Goal: Transaction & Acquisition: Purchase product/service

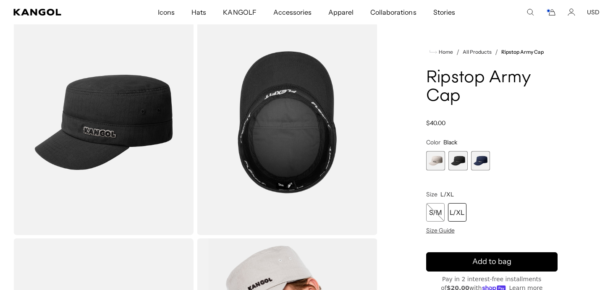
scroll to position [264, 0]
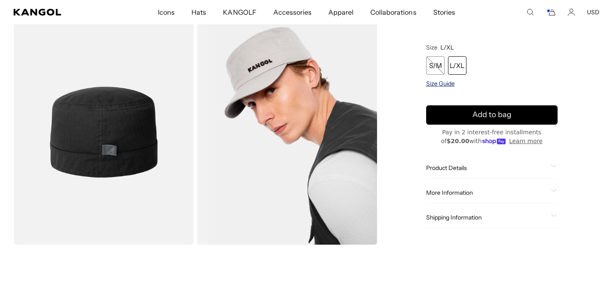
click at [430, 83] on span "Size Guide" at bounding box center [440, 83] width 29 height 8
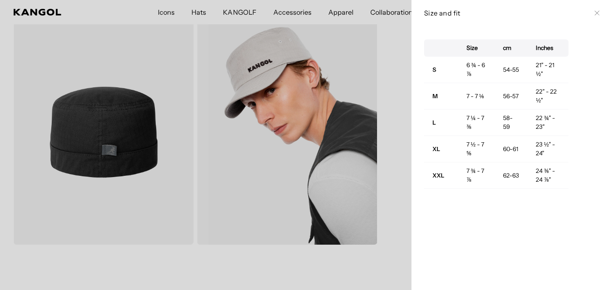
scroll to position [0, 173]
click at [600, 18] on div "Size and fit Close" at bounding box center [511, 13] width 201 height 26
click at [599, 16] on button "Close" at bounding box center [597, 13] width 7 height 7
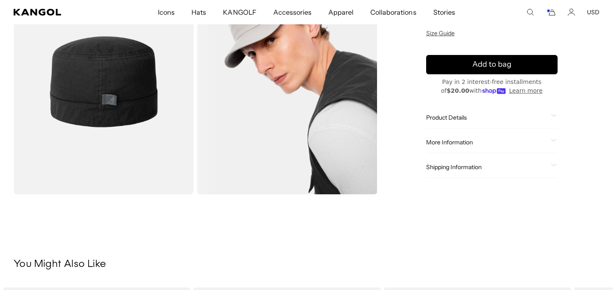
scroll to position [381, 0]
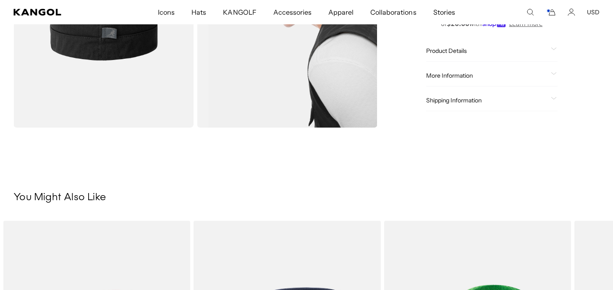
click at [448, 52] on span "Product Details" at bounding box center [487, 51] width 122 height 8
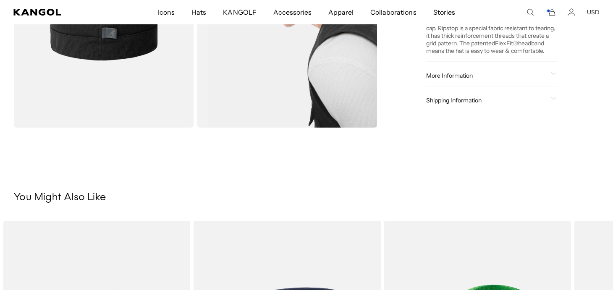
click at [442, 71] on span "More Information" at bounding box center [487, 75] width 122 height 8
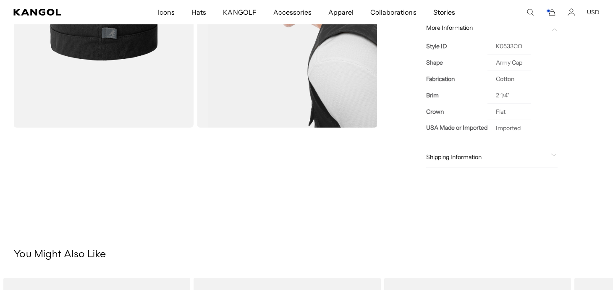
click at [481, 31] on span "More Information" at bounding box center [487, 28] width 122 height 8
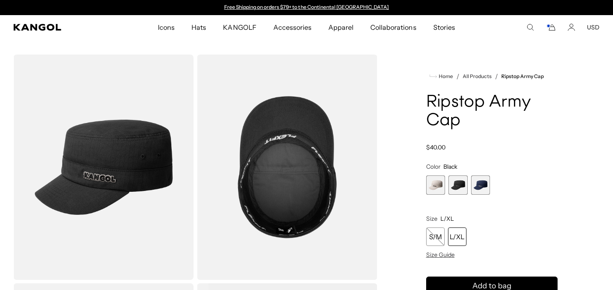
click at [155, 160] on img "Gallery Viewer" at bounding box center [103, 167] width 180 height 225
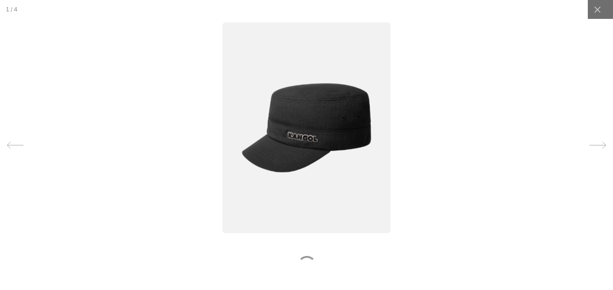
click at [599, 144] on icon at bounding box center [597, 145] width 17 height 17
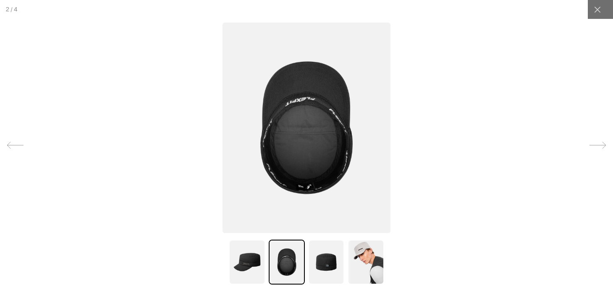
click at [599, 144] on icon at bounding box center [597, 145] width 17 height 17
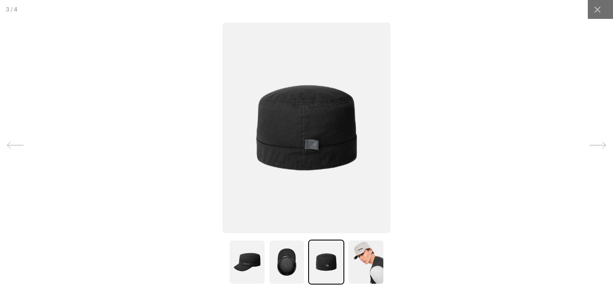
scroll to position [0, 173]
click at [600, 144] on icon at bounding box center [597, 145] width 17 height 17
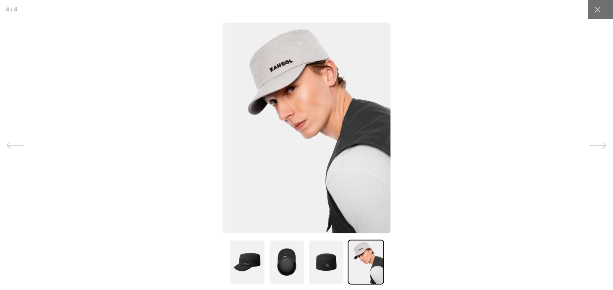
click at [600, 145] on icon at bounding box center [597, 145] width 16 height 7
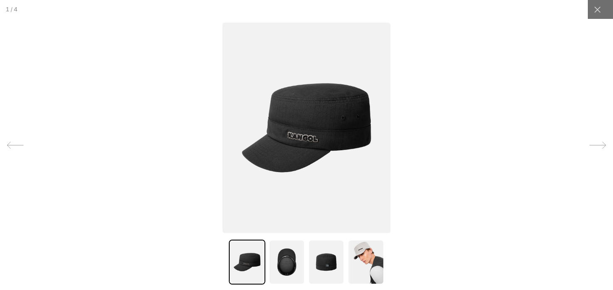
click at [600, 145] on icon at bounding box center [597, 145] width 16 height 7
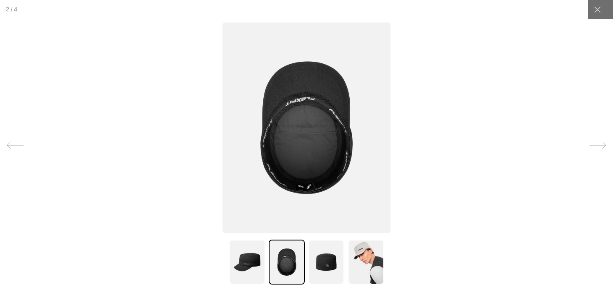
click at [600, 145] on icon at bounding box center [597, 145] width 16 height 7
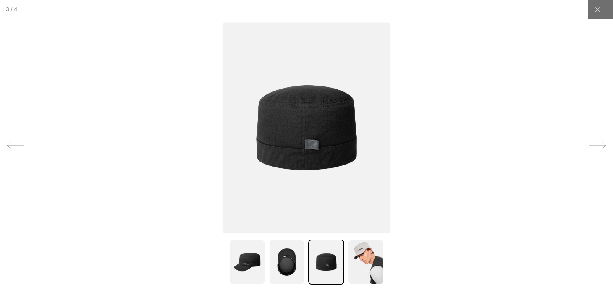
click at [600, 145] on icon at bounding box center [597, 145] width 16 height 7
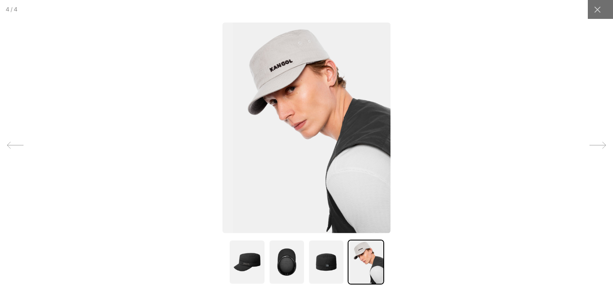
scroll to position [0, 0]
click at [603, 4] on div at bounding box center [597, 9] width 19 height 19
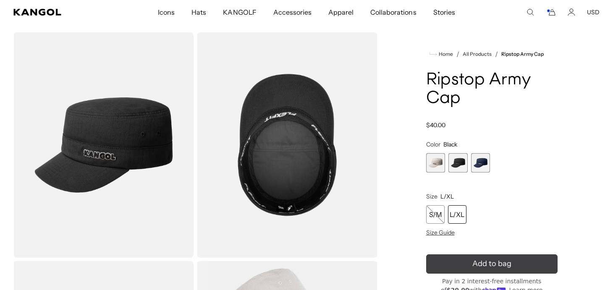
click at [490, 269] on icon "submit" at bounding box center [491, 263] width 14 height 14
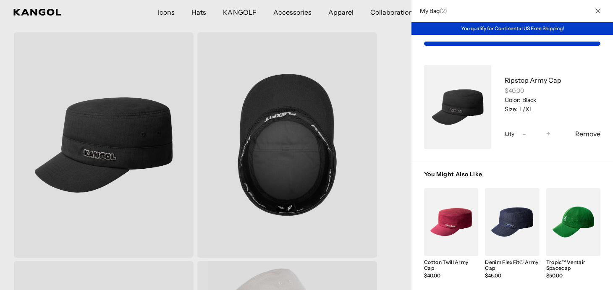
click at [342, 14] on div at bounding box center [306, 145] width 613 height 290
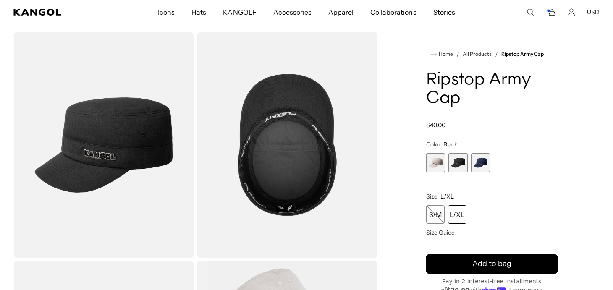
scroll to position [0, 173]
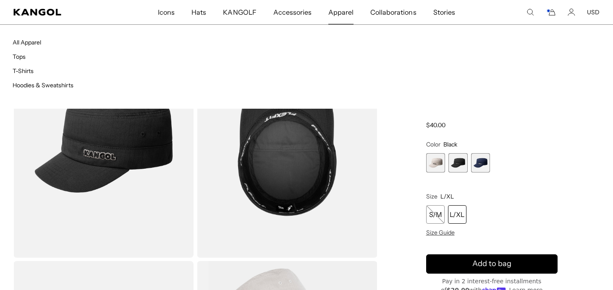
click at [343, 13] on span "Apparel" at bounding box center [340, 12] width 25 height 24
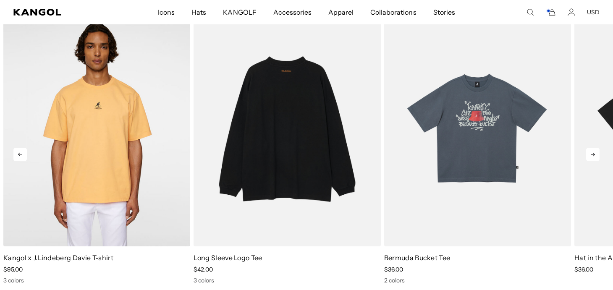
scroll to position [864, 0]
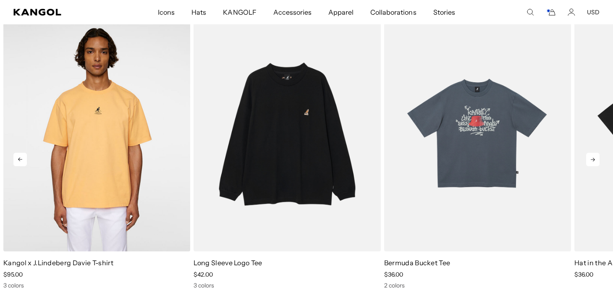
click at [599, 160] on icon at bounding box center [592, 159] width 13 height 13
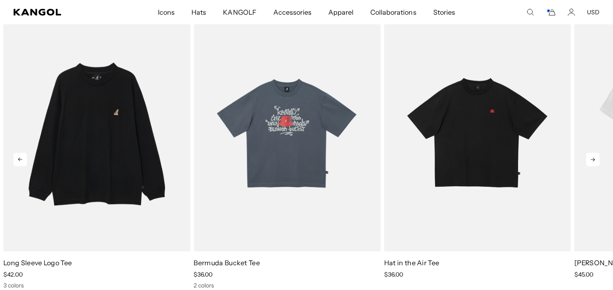
scroll to position [0, 173]
click at [598, 160] on icon at bounding box center [592, 159] width 13 height 13
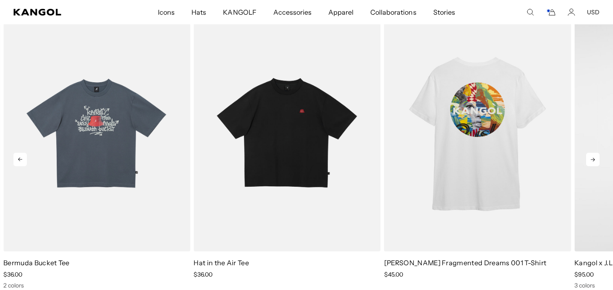
click at [598, 160] on icon at bounding box center [592, 159] width 13 height 13
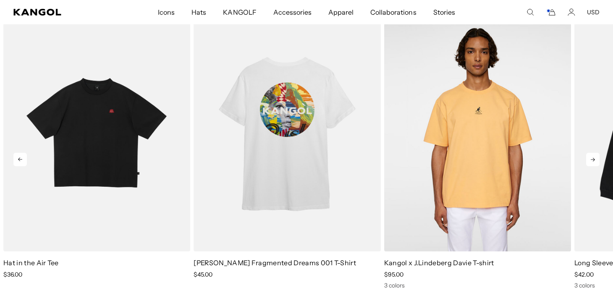
click at [598, 160] on icon at bounding box center [592, 159] width 13 height 13
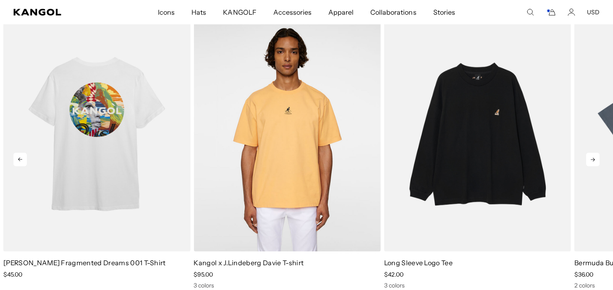
click at [598, 160] on icon at bounding box center [592, 159] width 13 height 13
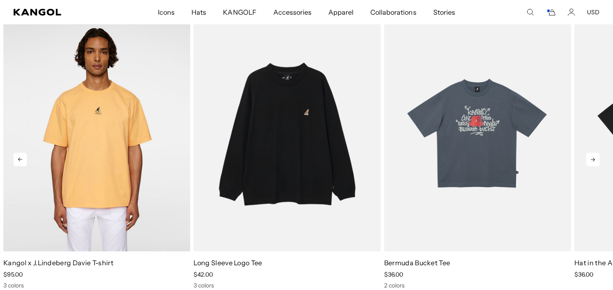
click at [598, 160] on icon at bounding box center [592, 159] width 13 height 13
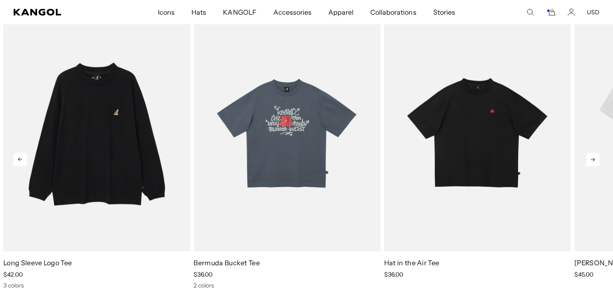
click at [598, 160] on icon at bounding box center [592, 159] width 13 height 13
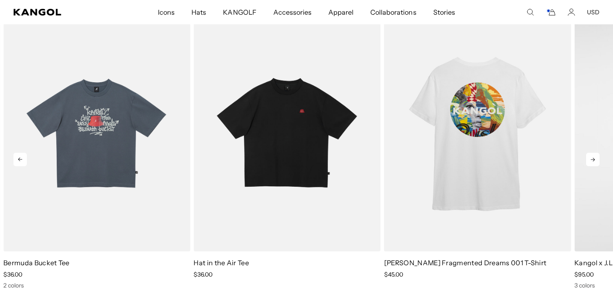
scroll to position [0, 0]
click at [598, 160] on icon at bounding box center [592, 159] width 13 height 13
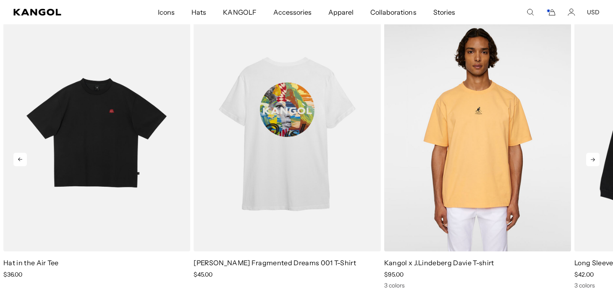
click at [598, 160] on icon at bounding box center [592, 159] width 13 height 13
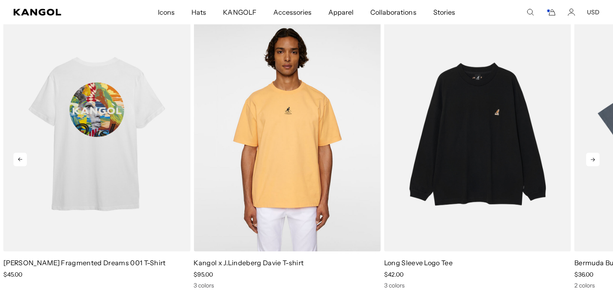
click at [598, 160] on icon at bounding box center [592, 159] width 13 height 13
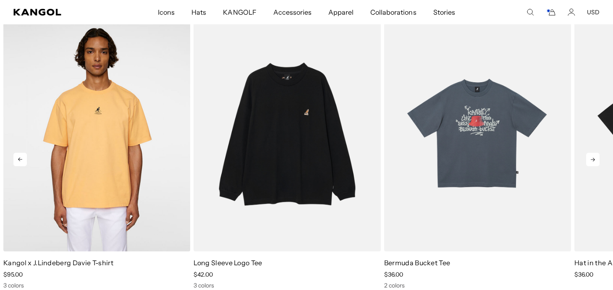
click at [598, 160] on icon at bounding box center [592, 159] width 13 height 13
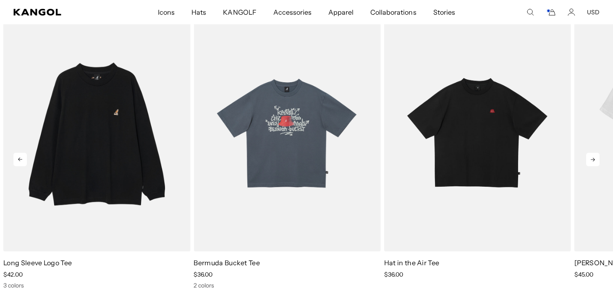
click at [598, 160] on icon at bounding box center [592, 159] width 13 height 13
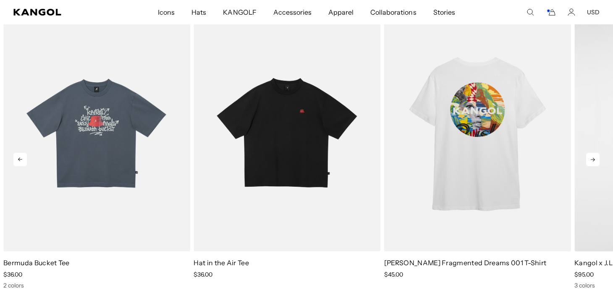
click at [598, 160] on icon at bounding box center [592, 159] width 13 height 13
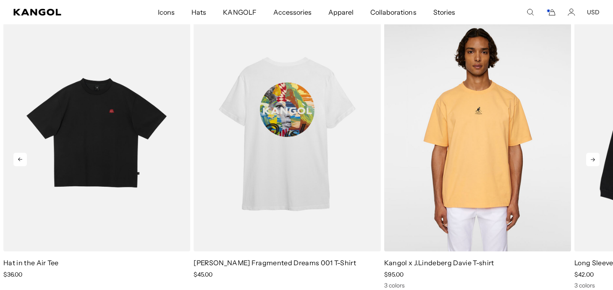
scroll to position [0, 173]
click at [598, 160] on icon at bounding box center [592, 159] width 13 height 13
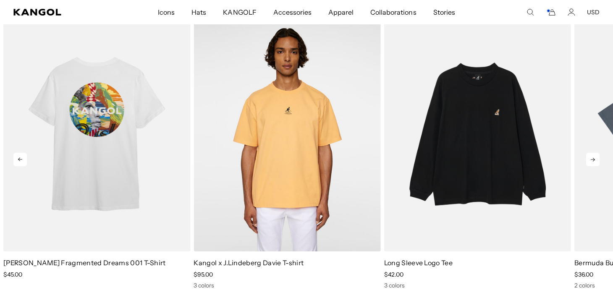
click at [598, 160] on icon at bounding box center [592, 159] width 13 height 13
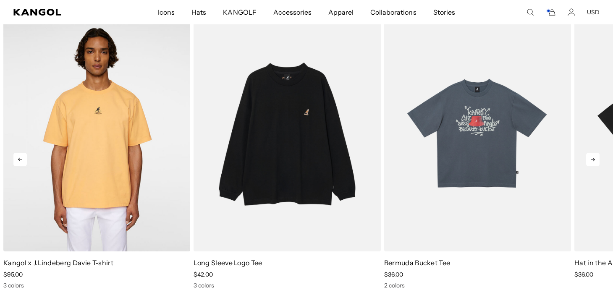
click at [598, 160] on icon at bounding box center [592, 159] width 13 height 13
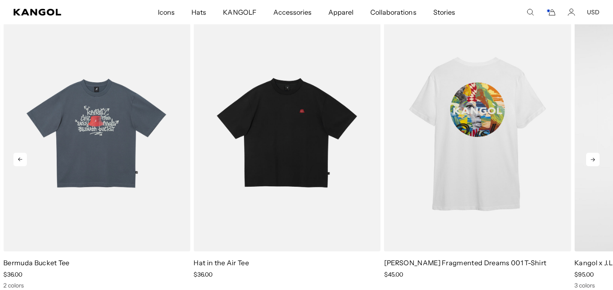
click at [598, 160] on icon at bounding box center [592, 159] width 13 height 13
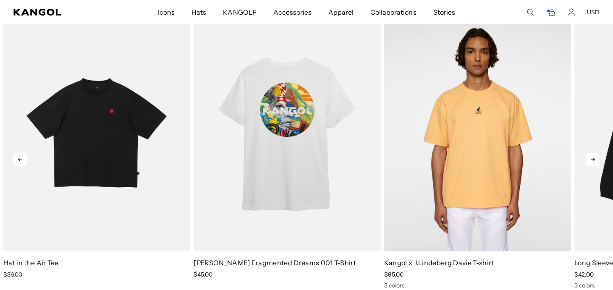
click at [598, 160] on icon at bounding box center [592, 159] width 13 height 13
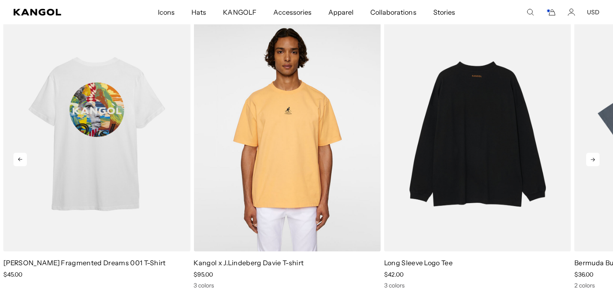
click at [474, 161] on img "2 of 5" at bounding box center [477, 134] width 187 height 235
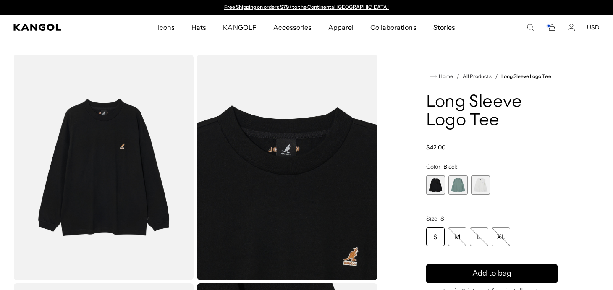
click at [477, 181] on span "3 of 3" at bounding box center [480, 184] width 19 height 19
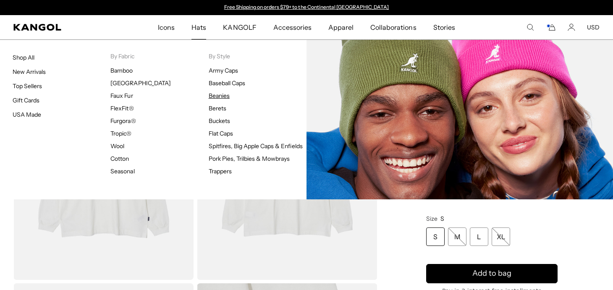
click at [223, 98] on link "Beanies" at bounding box center [219, 96] width 21 height 8
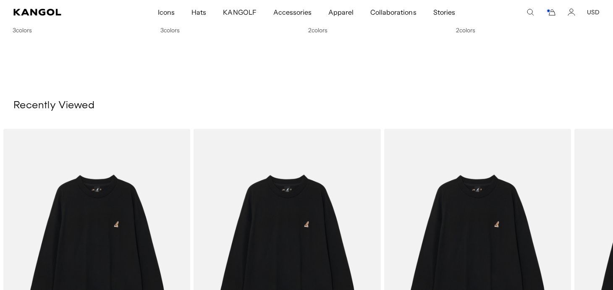
click at [554, 10] on icon "Cart" at bounding box center [551, 12] width 10 height 8
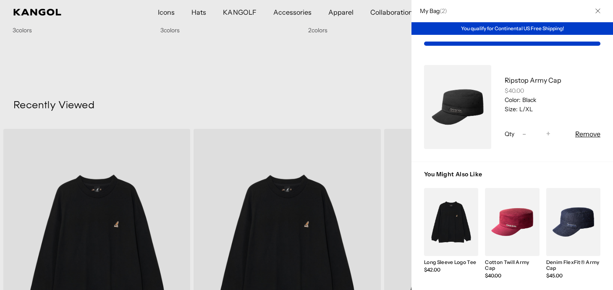
click at [523, 134] on span "-" at bounding box center [524, 133] width 4 height 11
type input "*"
